Goal: Information Seeking & Learning: Learn about a topic

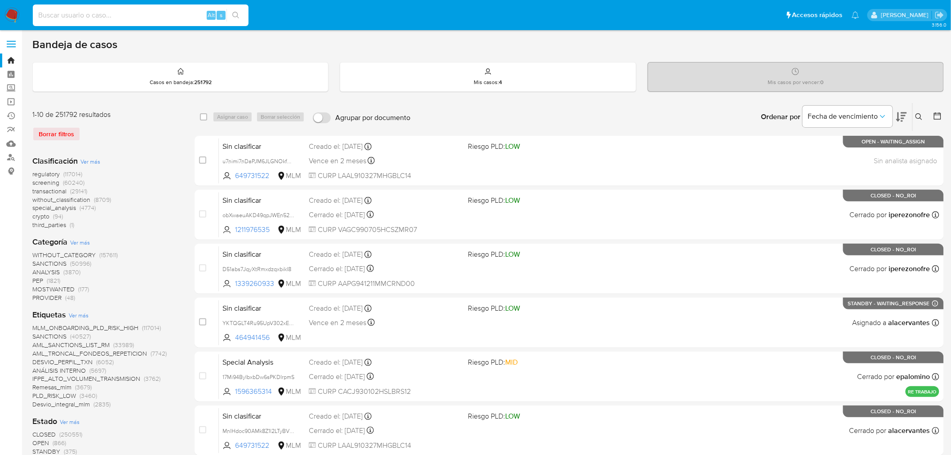
click at [120, 16] on input at bounding box center [141, 15] width 216 height 12
paste input "1953422177"
type input "1953422177"
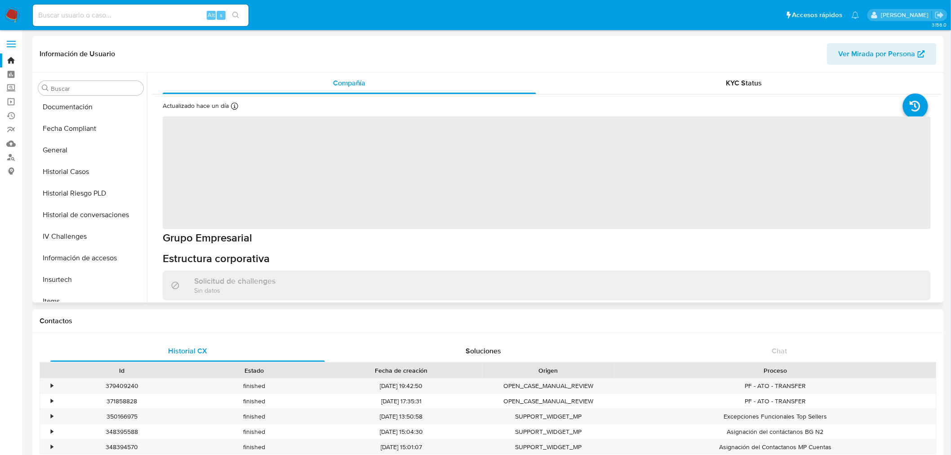
scroll to position [379, 0]
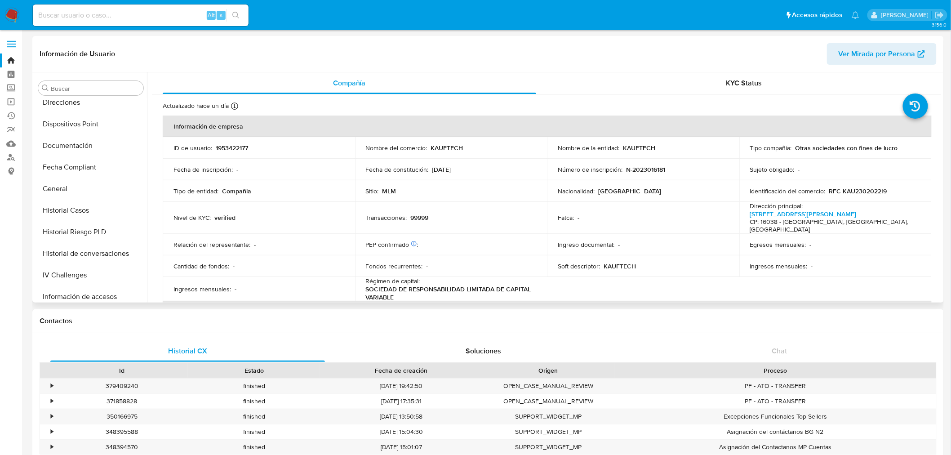
select select "10"
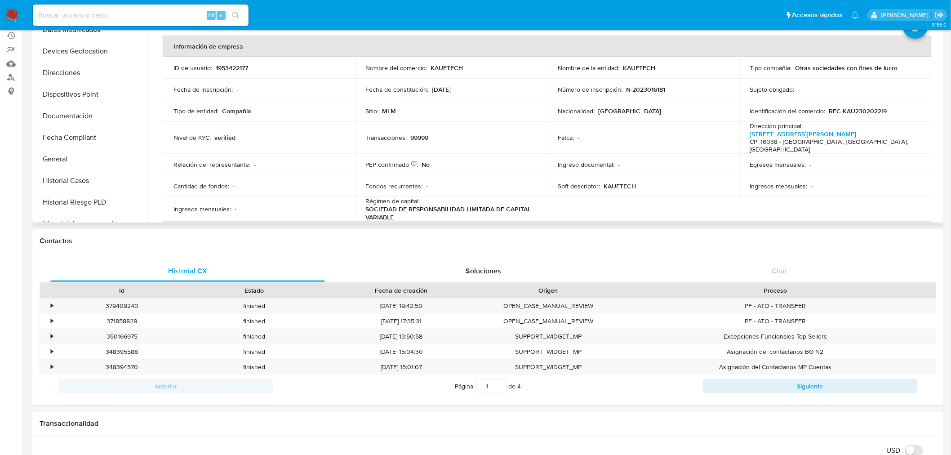
scroll to position [0, 0]
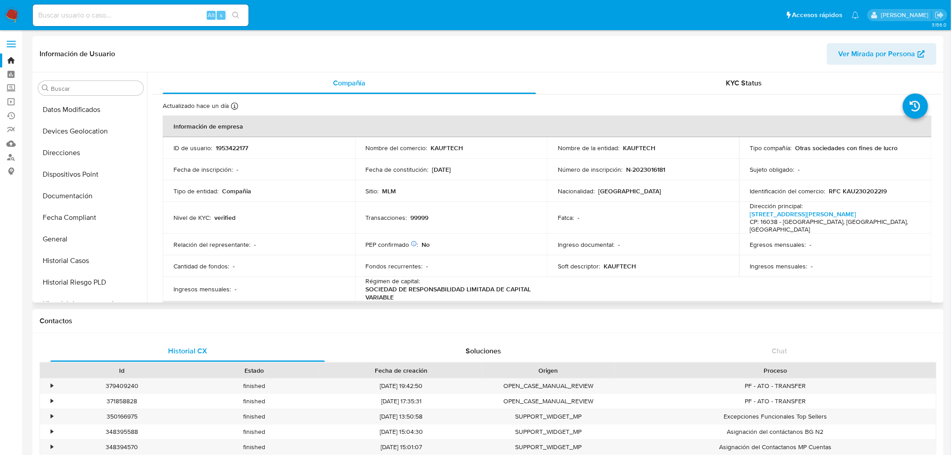
drag, startPoint x: 891, startPoint y: 60, endPoint x: 885, endPoint y: 66, distance: 8.6
click at [885, 65] on div "Información de Usuario Ver Mirada por Persona" at bounding box center [487, 54] width 911 height 36
click at [866, 53] on span "Ver Mirada por Persona" at bounding box center [876, 54] width 77 height 22
click at [78, 130] on button "Archivos adjuntos" at bounding box center [87, 131] width 105 height 22
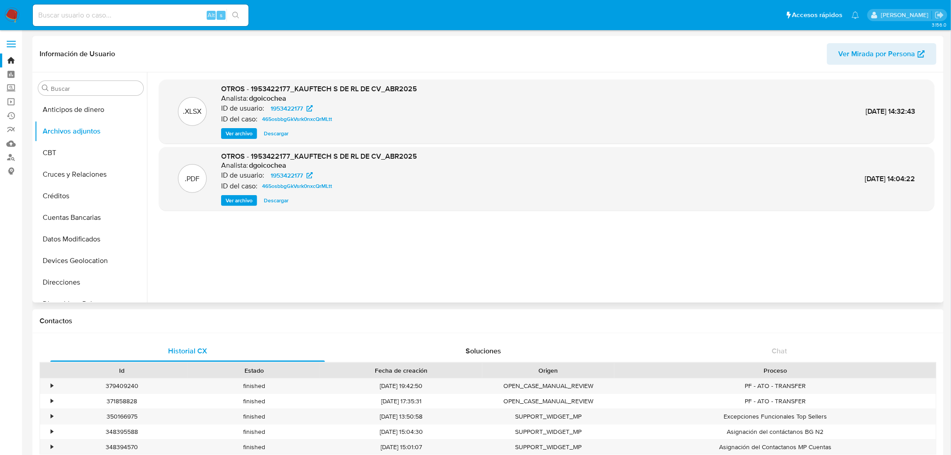
click at [274, 133] on span "Descargar" at bounding box center [276, 133] width 25 height 9
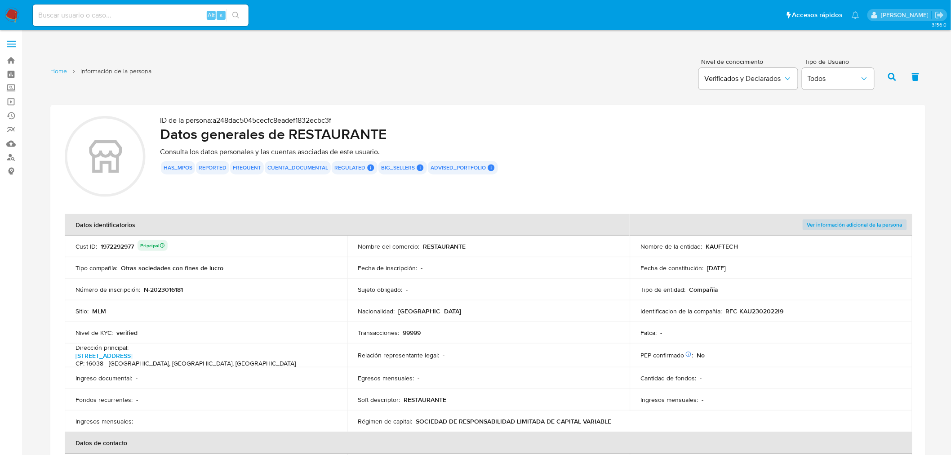
click at [837, 221] on span "Ver información adicional de la persona" at bounding box center [854, 224] width 95 height 9
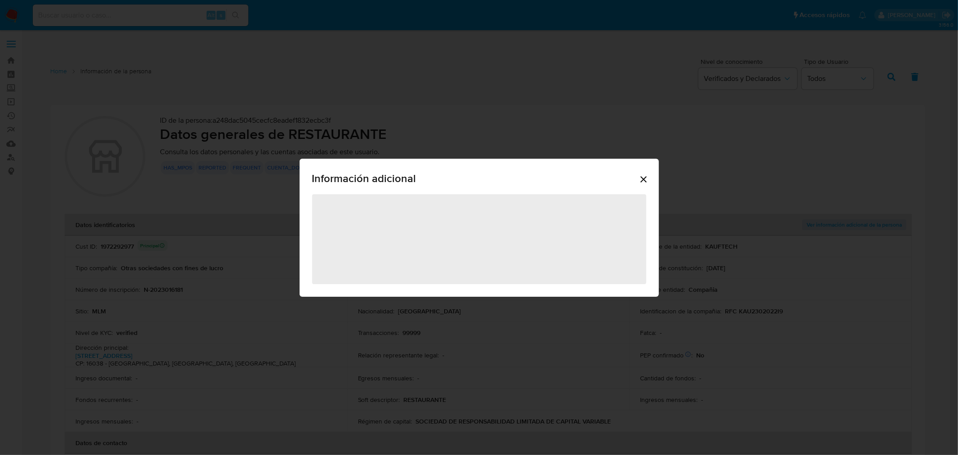
click at [647, 177] on icon "Cerrar" at bounding box center [643, 179] width 11 height 11
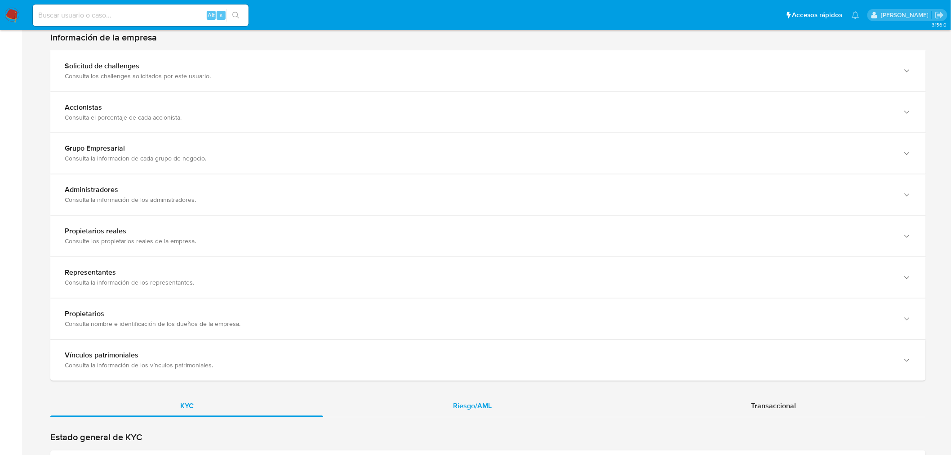
scroll to position [699, 0]
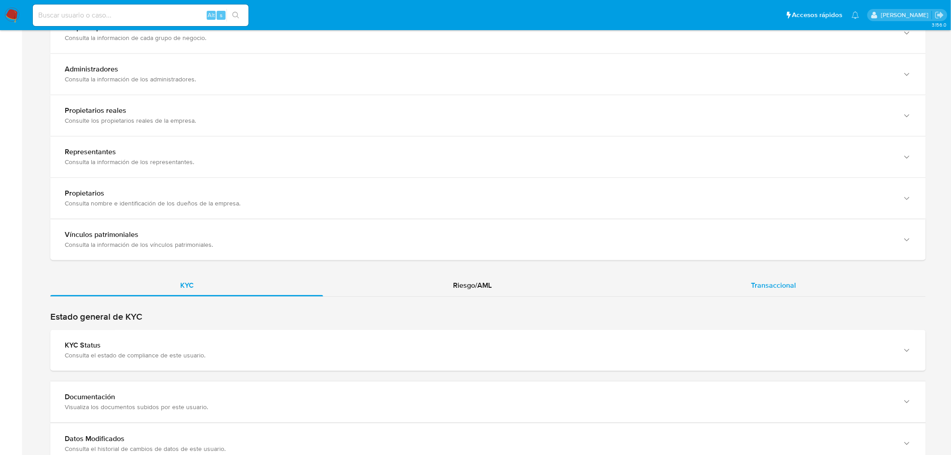
click at [770, 284] on span "Transaccional" at bounding box center [773, 285] width 45 height 10
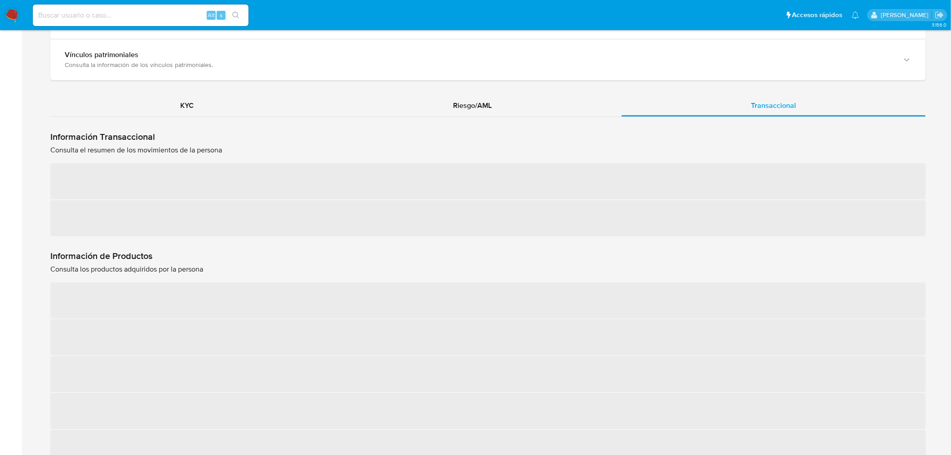
scroll to position [899, 0]
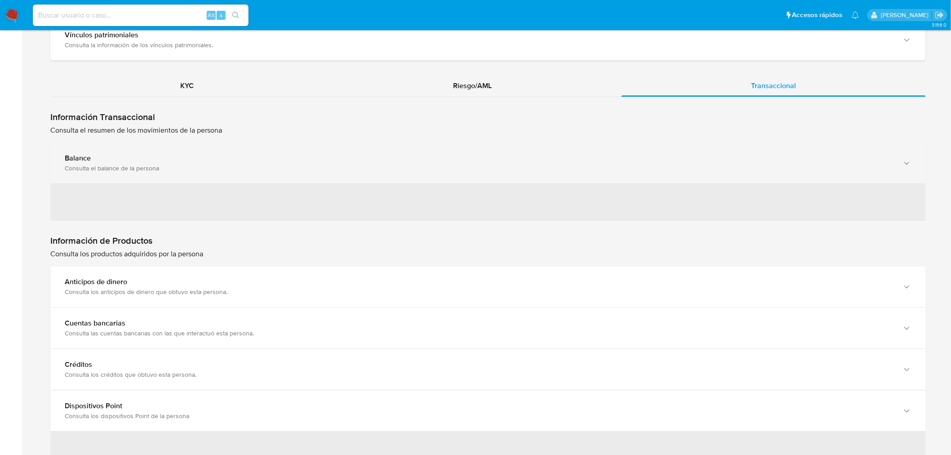
click at [228, 167] on div "Consulta el balance de la persona" at bounding box center [479, 168] width 828 height 8
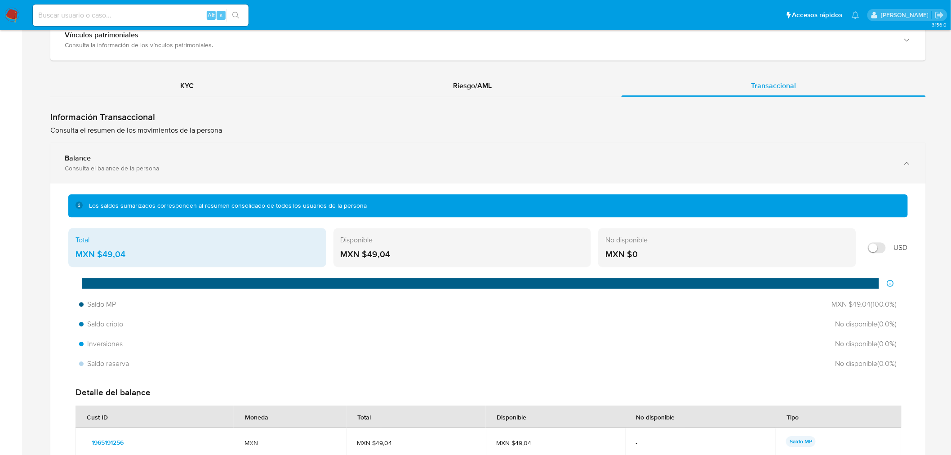
click at [909, 162] on icon "button" at bounding box center [906, 163] width 9 height 9
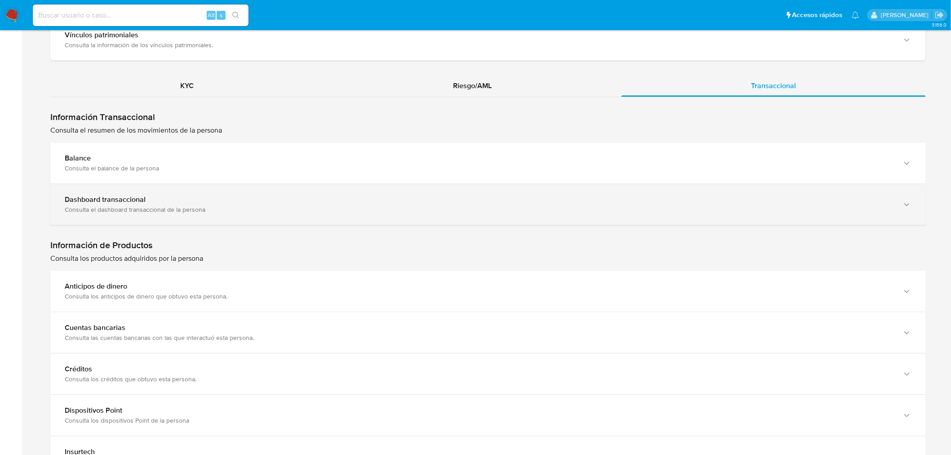
click at [144, 205] on div "Consulta el dashboard transaccional de la persona" at bounding box center [479, 209] width 828 height 8
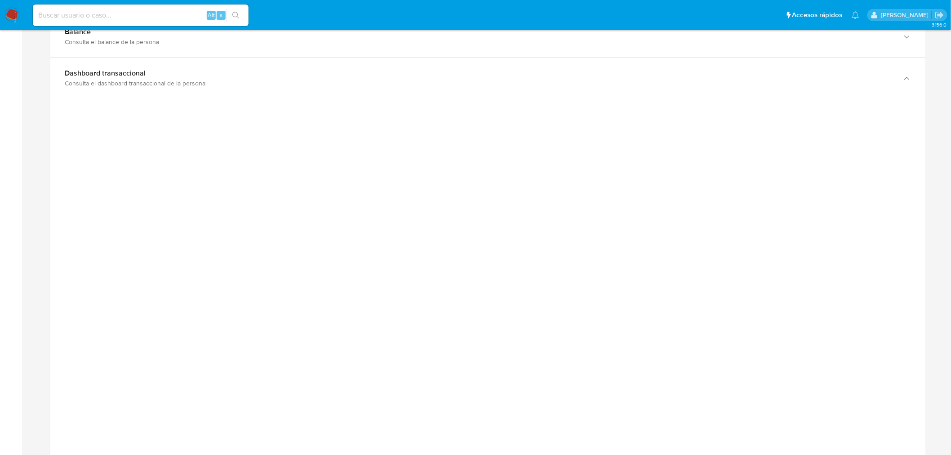
scroll to position [1048, 0]
